Goal: Check status: Check status

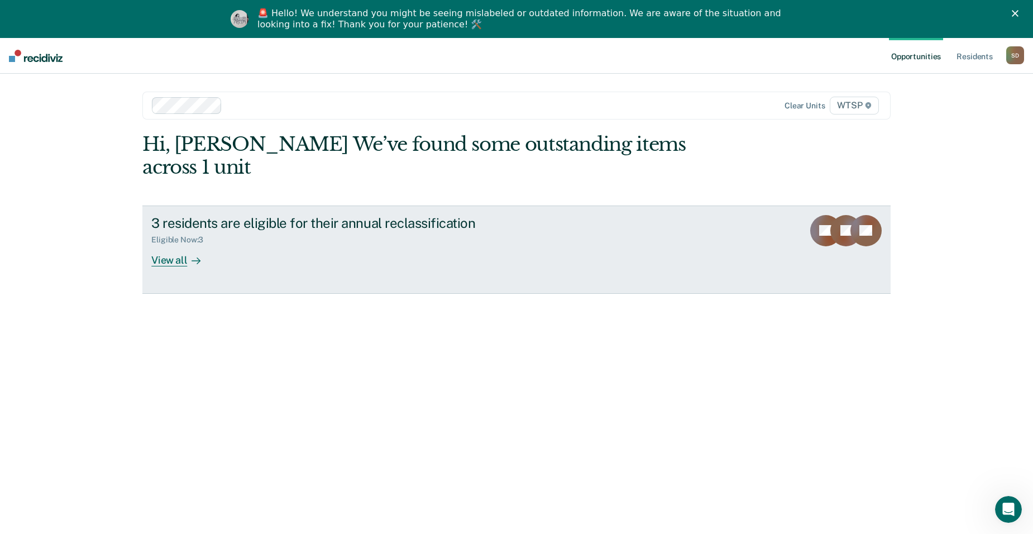
click at [282, 215] on div "3 residents are eligible for their annual reclassification" at bounding box center [347, 223] width 392 height 16
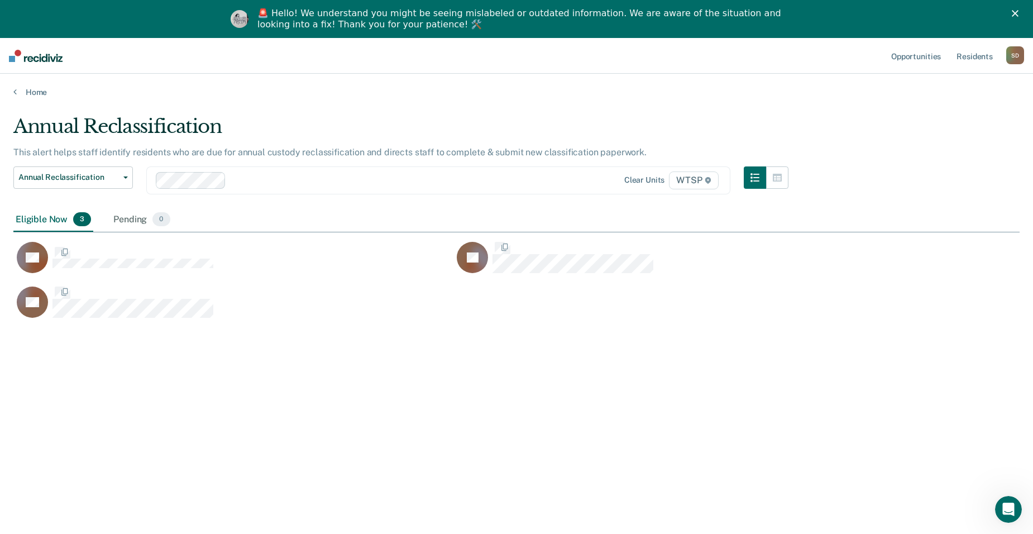
scroll to position [365, 998]
